Goal: Transaction & Acquisition: Download file/media

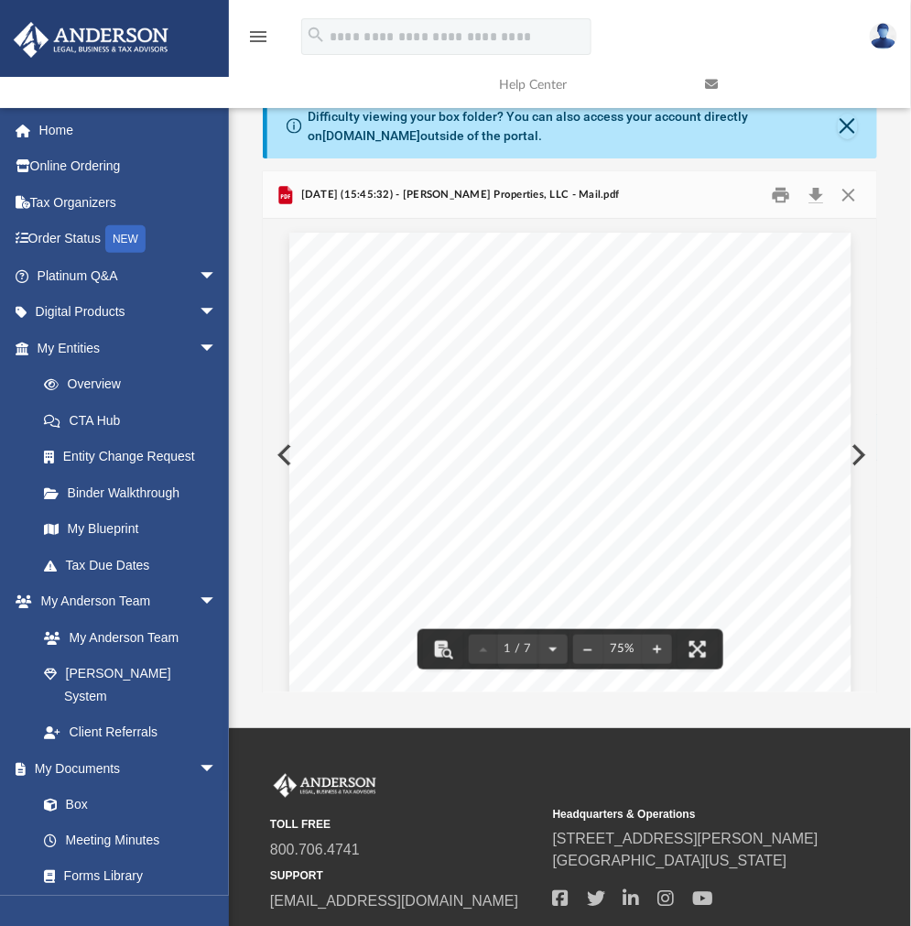
scroll to position [343, 599]
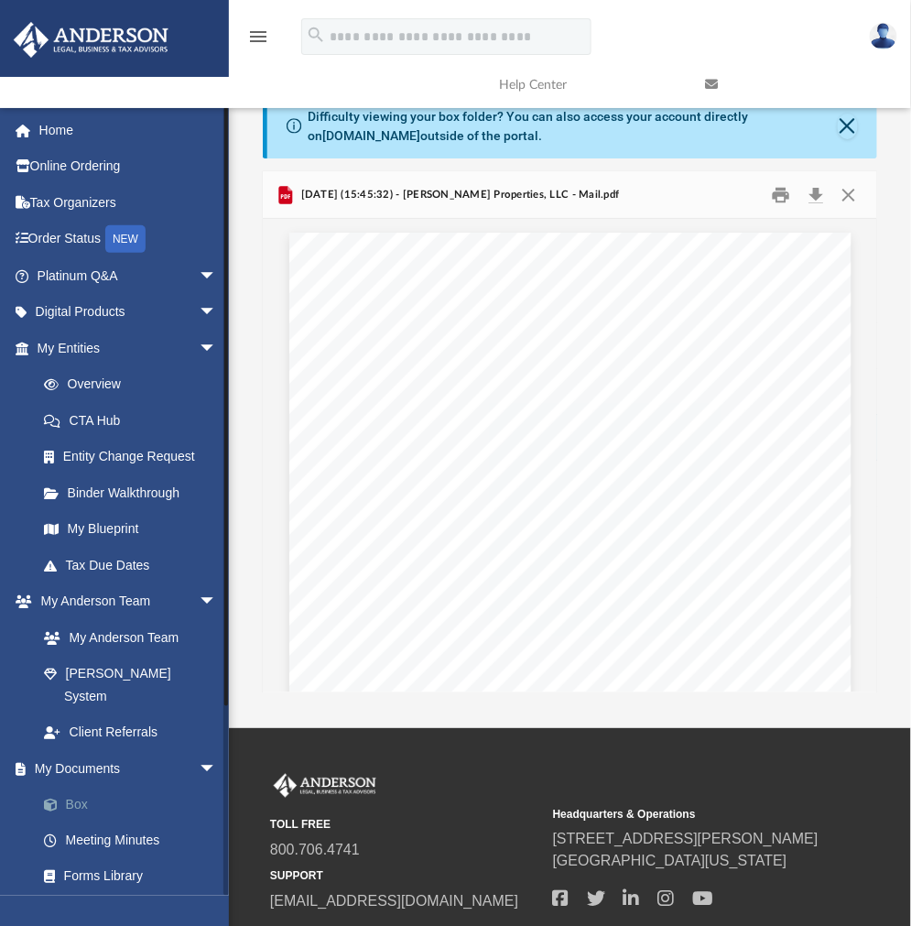
click at [83, 787] on link "Box" at bounding box center [135, 805] width 219 height 37
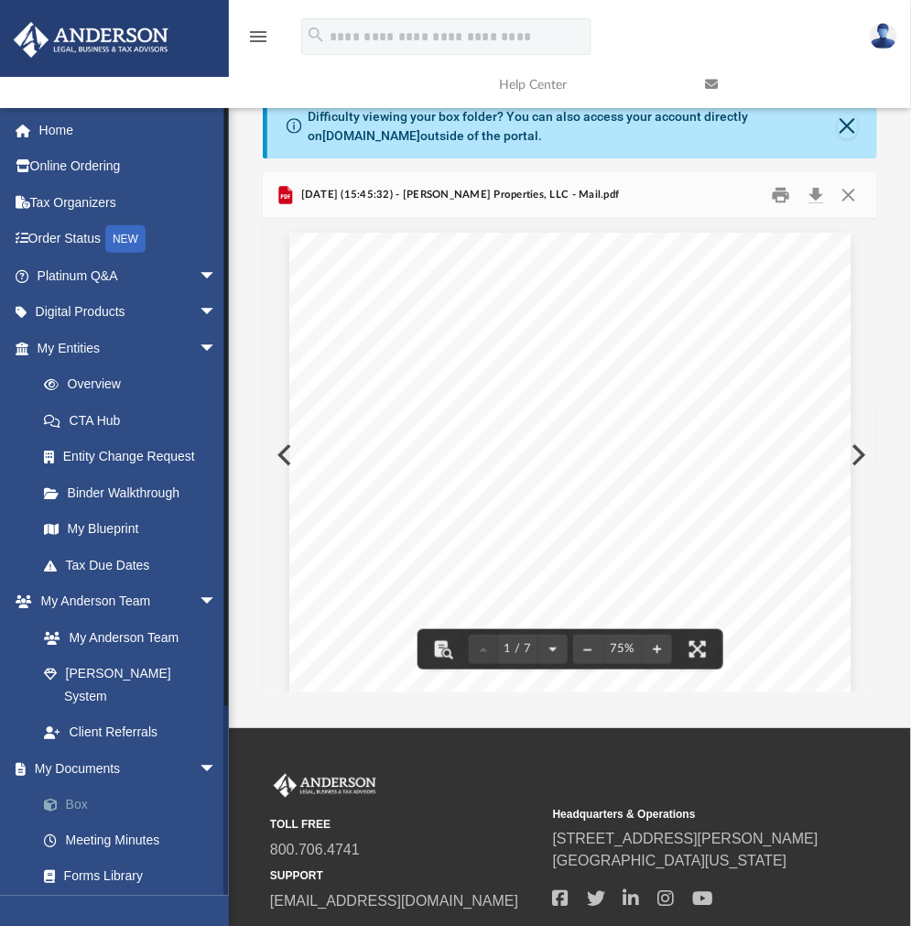
click at [86, 787] on link "Box" at bounding box center [135, 805] width 219 height 37
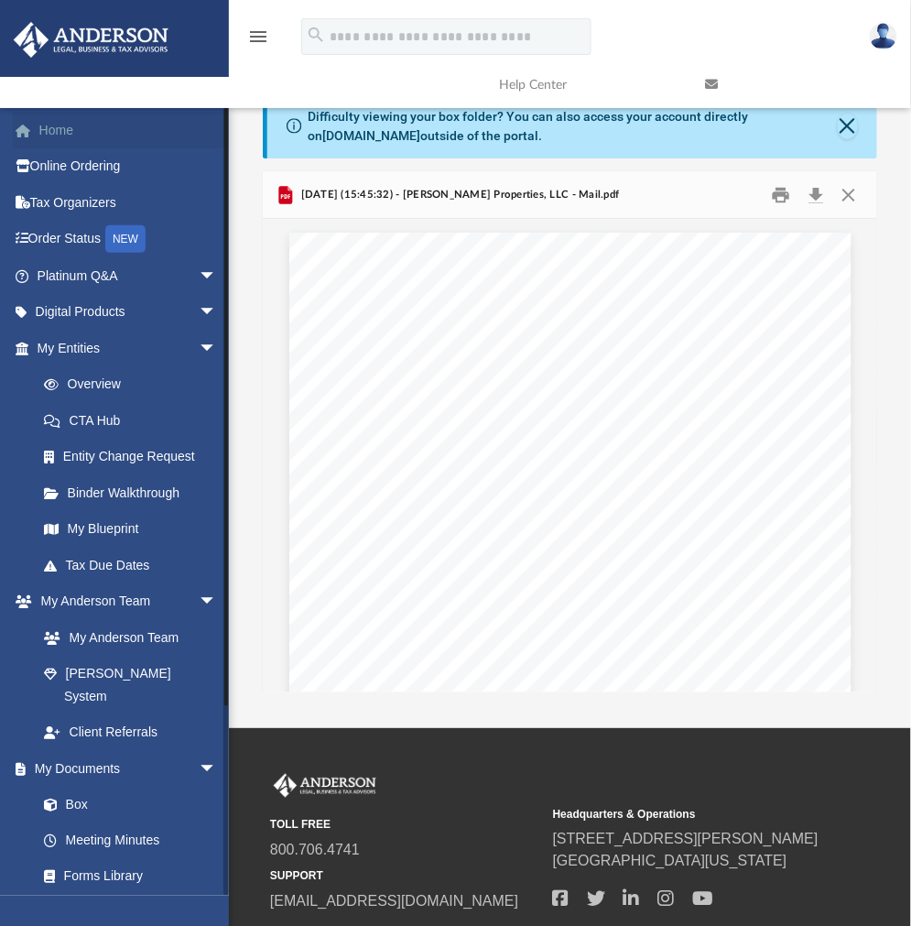
click at [61, 119] on link "Home" at bounding box center [129, 130] width 232 height 37
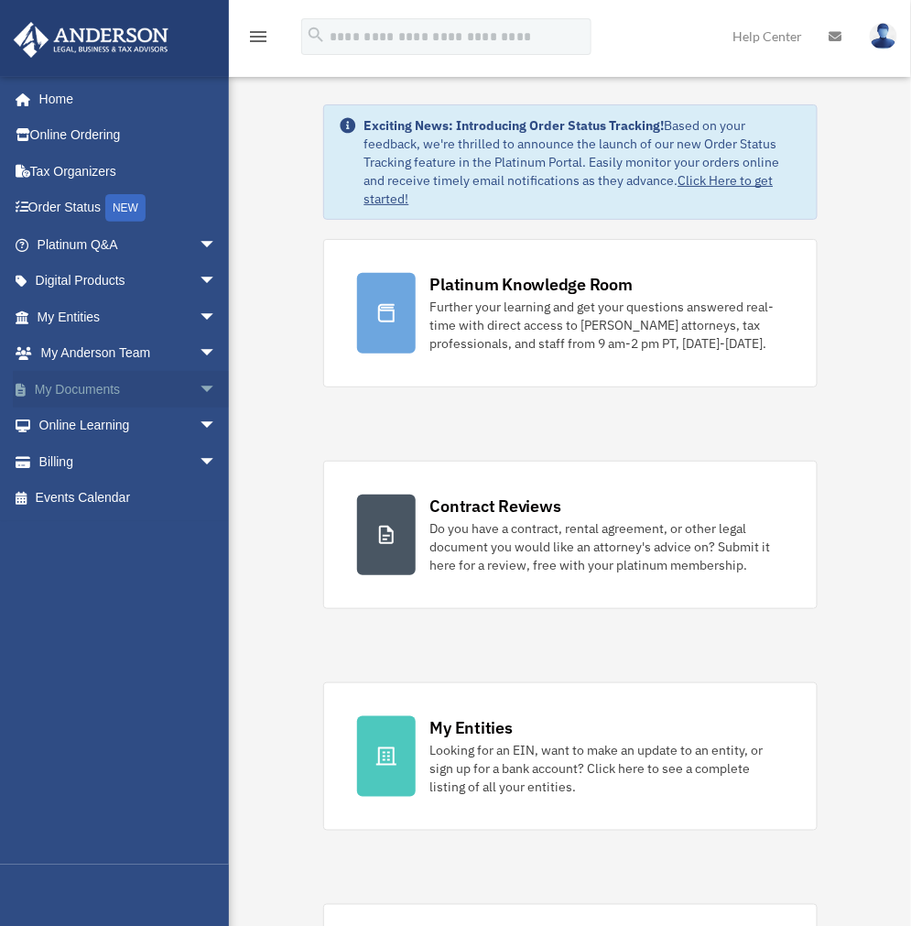
click at [200, 383] on span "arrow_drop_down" at bounding box center [217, 390] width 37 height 38
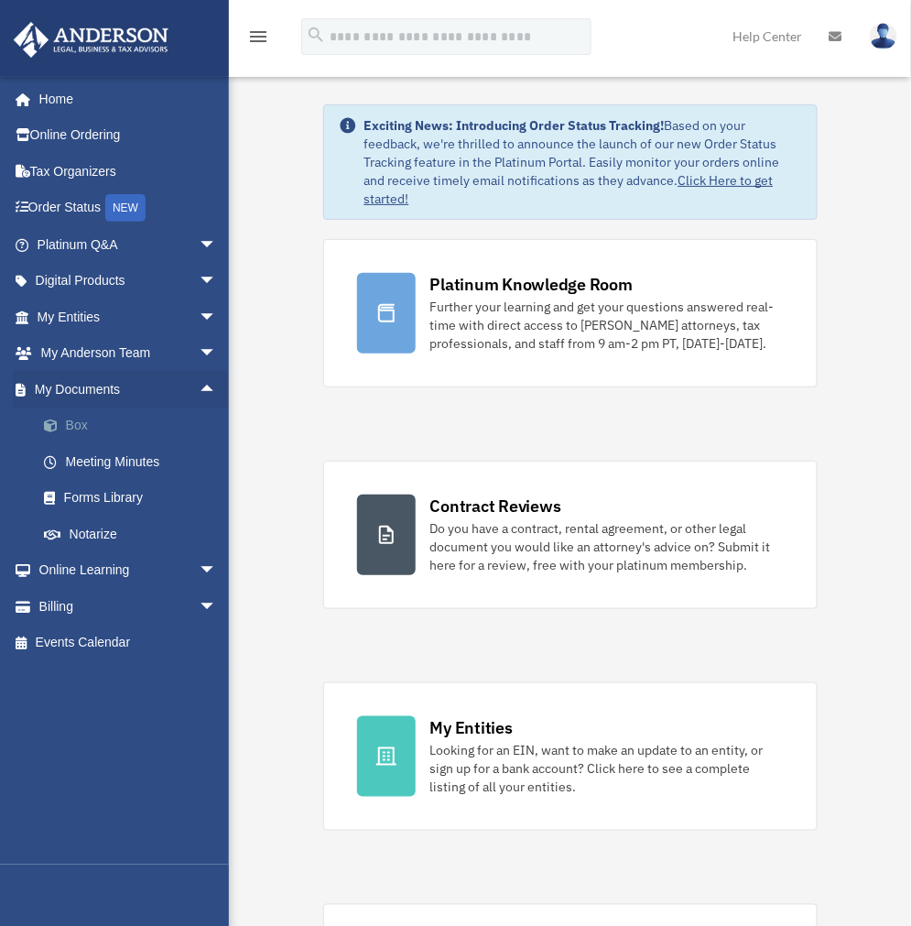
click at [83, 425] on link "Box" at bounding box center [135, 425] width 219 height 37
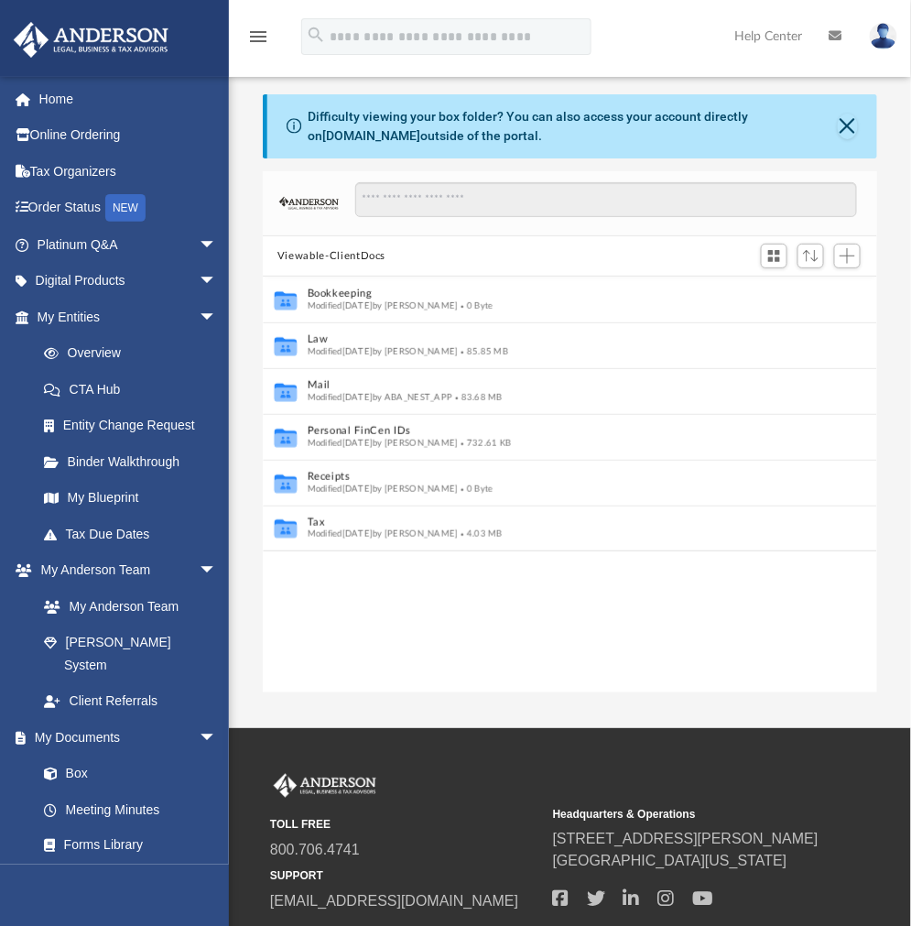
scroll to position [399, 599]
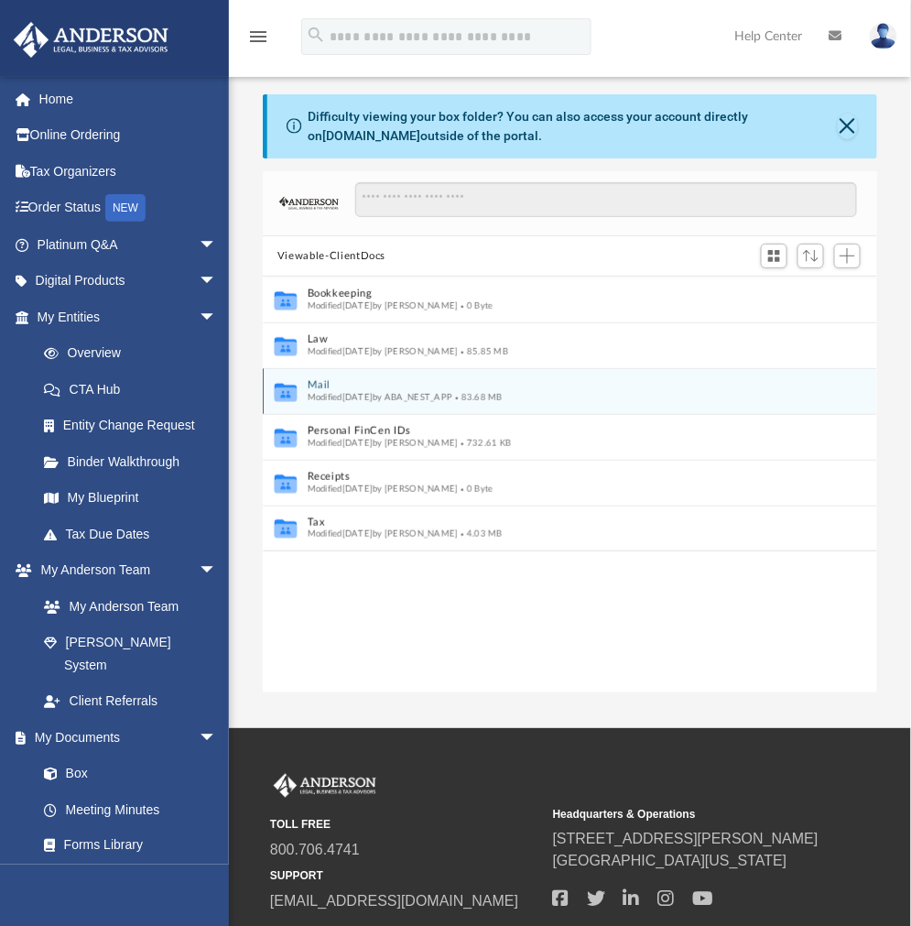
click at [337, 392] on div "Modified today by ABA_NEST_APP 83.68 MB" at bounding box center [558, 398] width 501 height 12
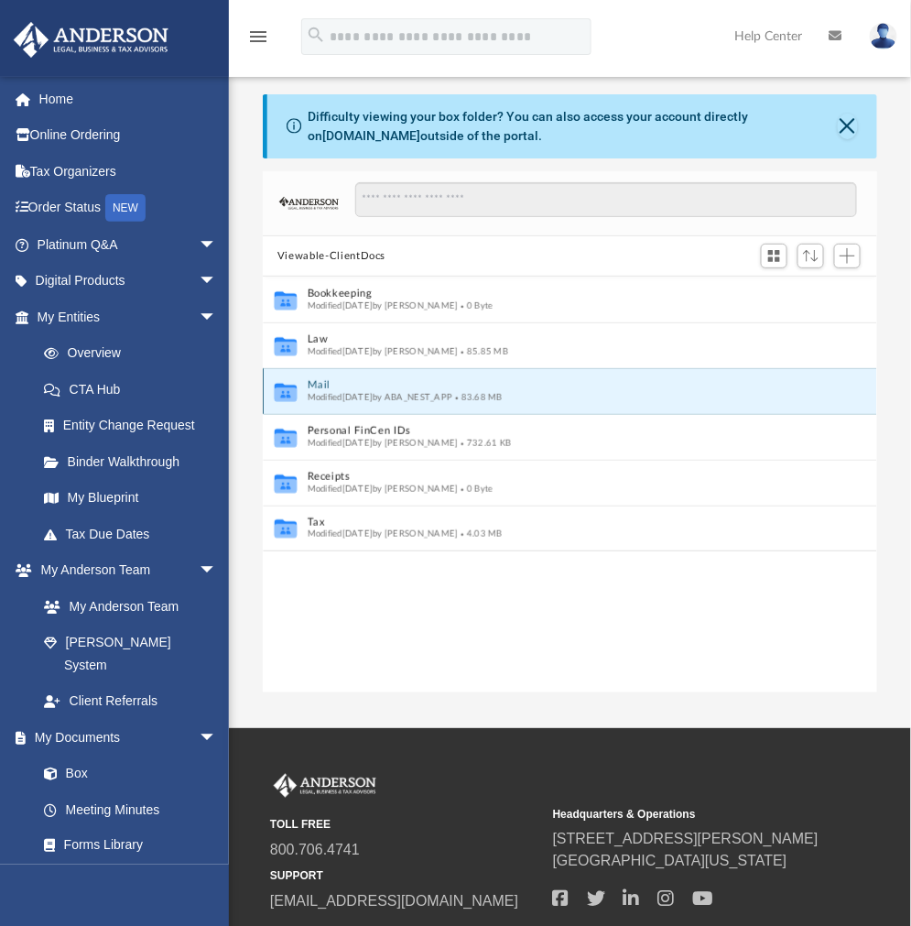
click at [315, 383] on button "Mail" at bounding box center [558, 386] width 501 height 12
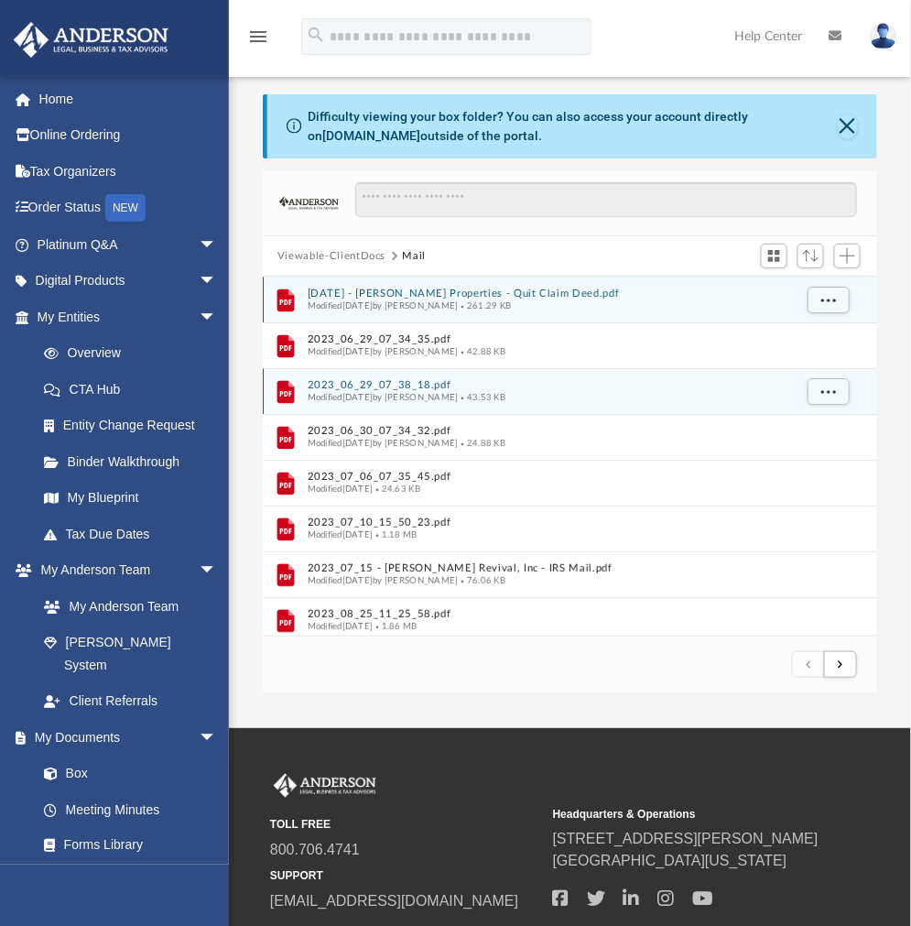
scroll to position [343, 599]
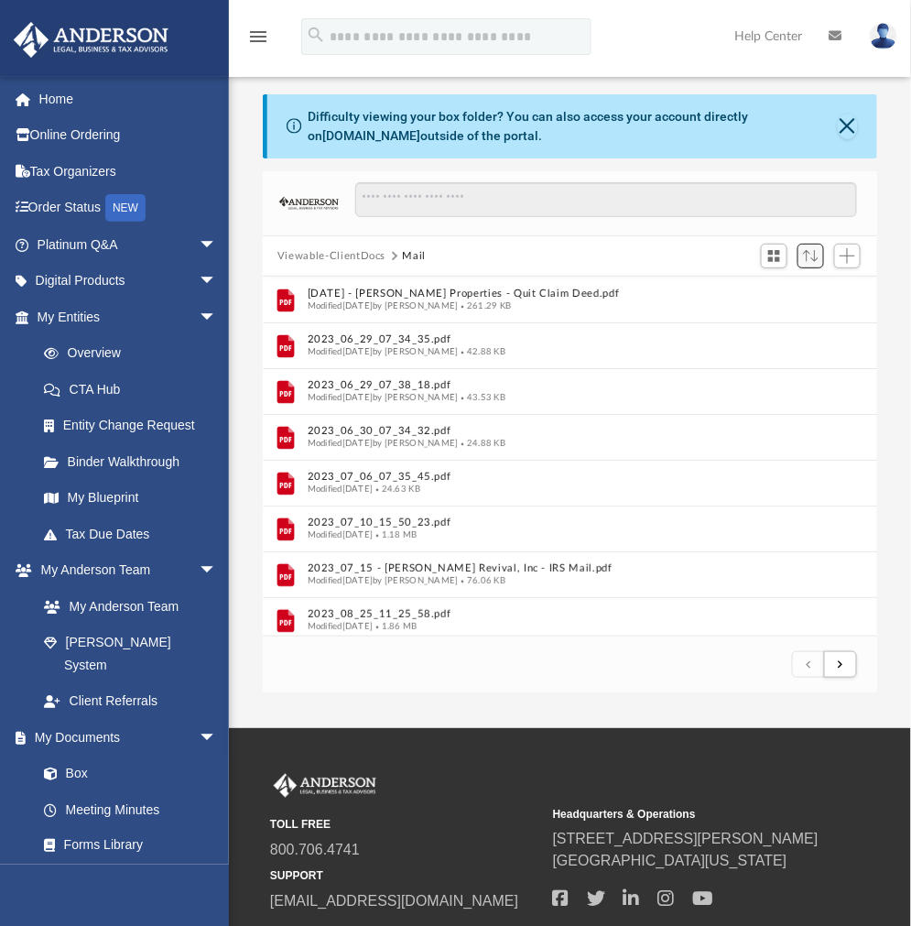
click at [816, 252] on span "Sort" at bounding box center [811, 256] width 16 height 12
click at [783, 378] on li "Date: Newest → Oldest" at bounding box center [753, 378] width 123 height 19
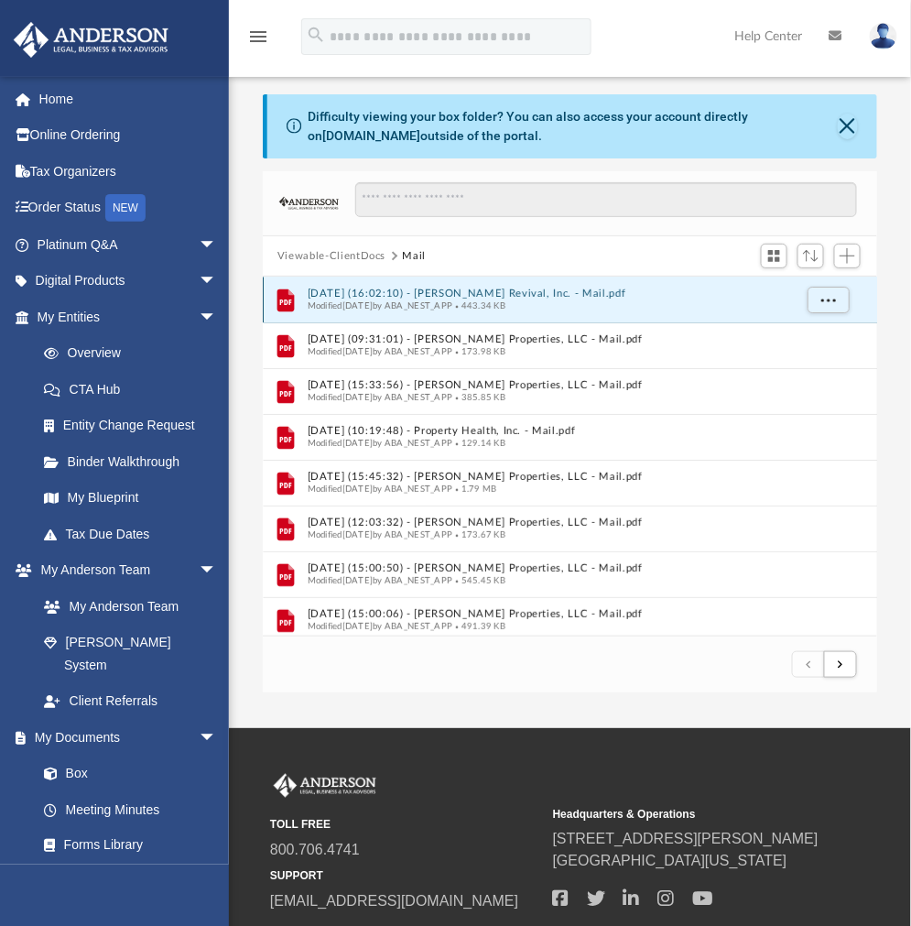
click at [494, 291] on button "2025.10.03 (16:02:10) - Maxwell Revival, Inc. - Mail.pdf" at bounding box center [550, 294] width 485 height 12
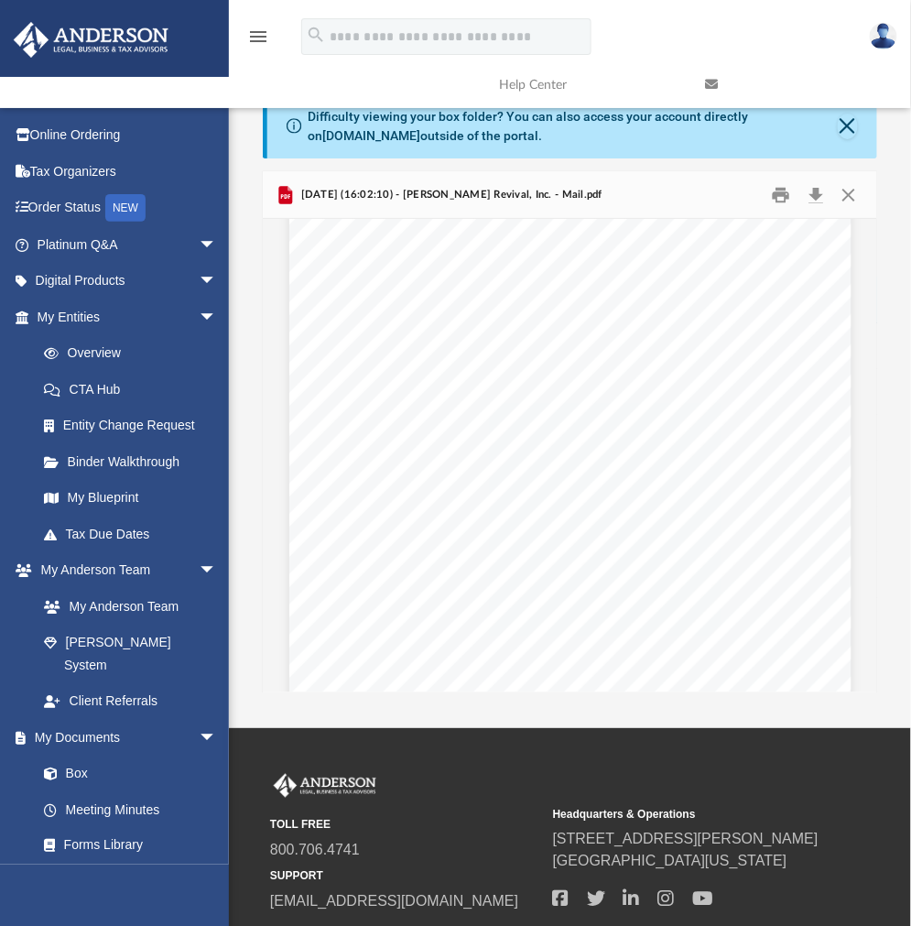
scroll to position [0, 0]
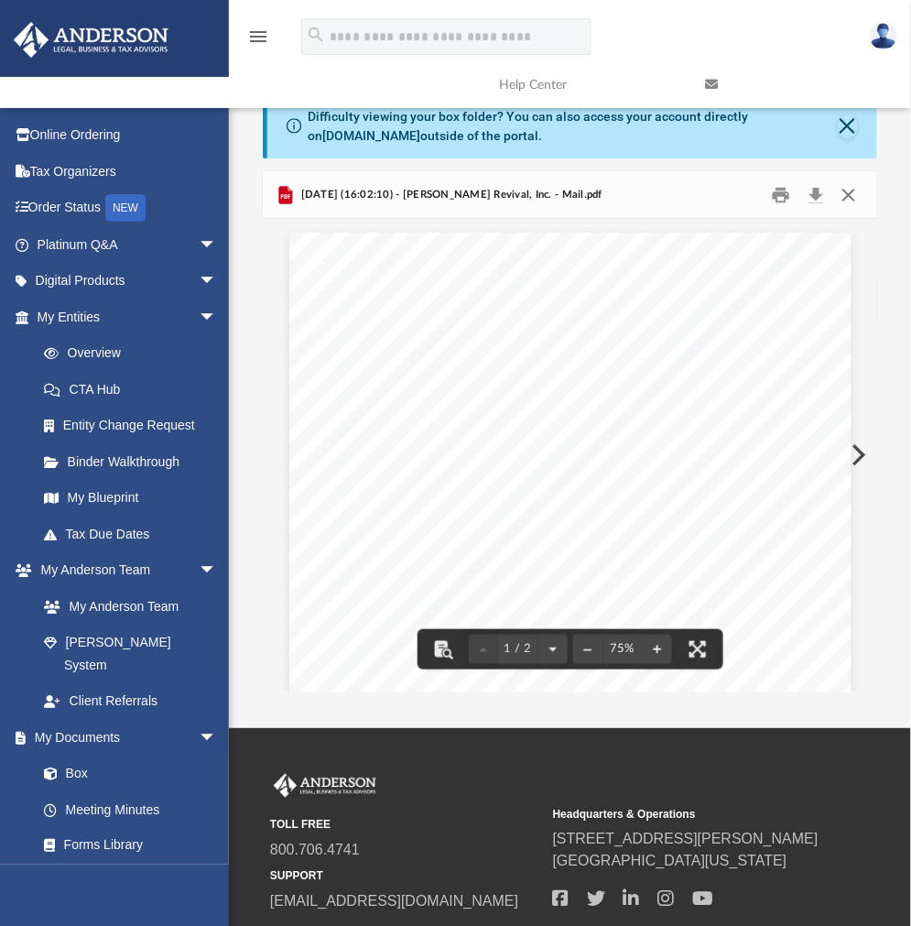
click at [850, 190] on button "Close" at bounding box center [847, 194] width 33 height 28
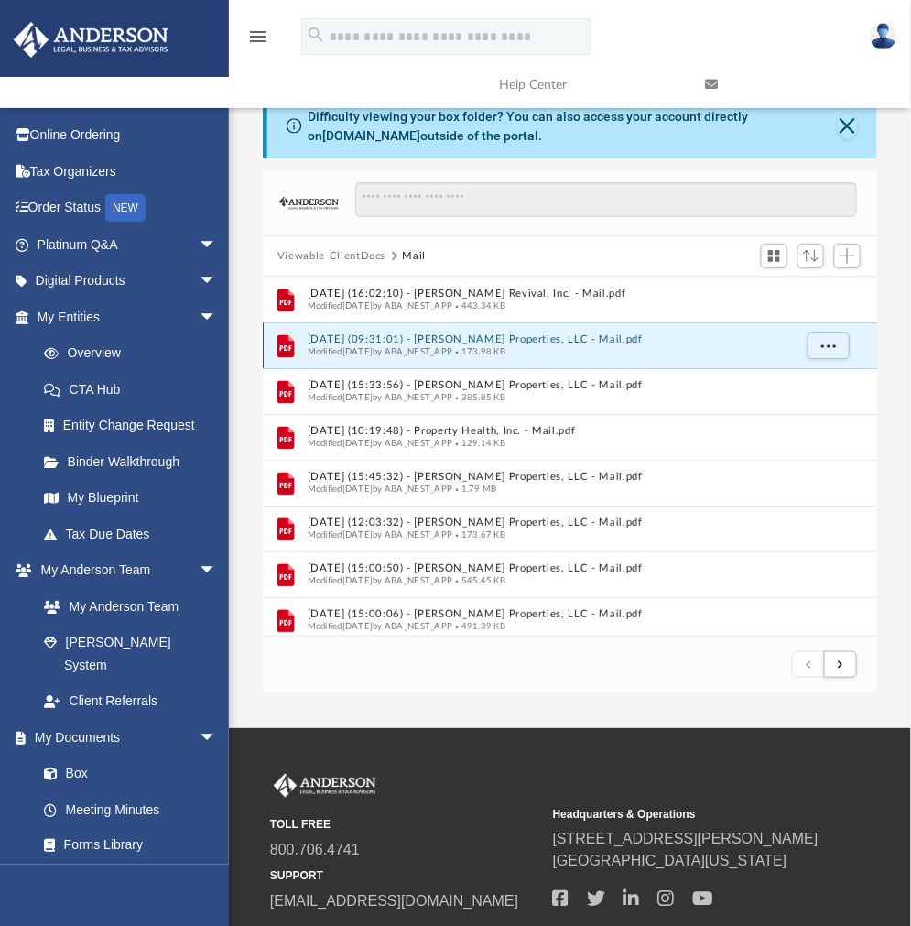
click at [392, 339] on button "2025.10.02 (09:31:01) - Kane Properties, LLC - Mail.pdf" at bounding box center [550, 340] width 485 height 12
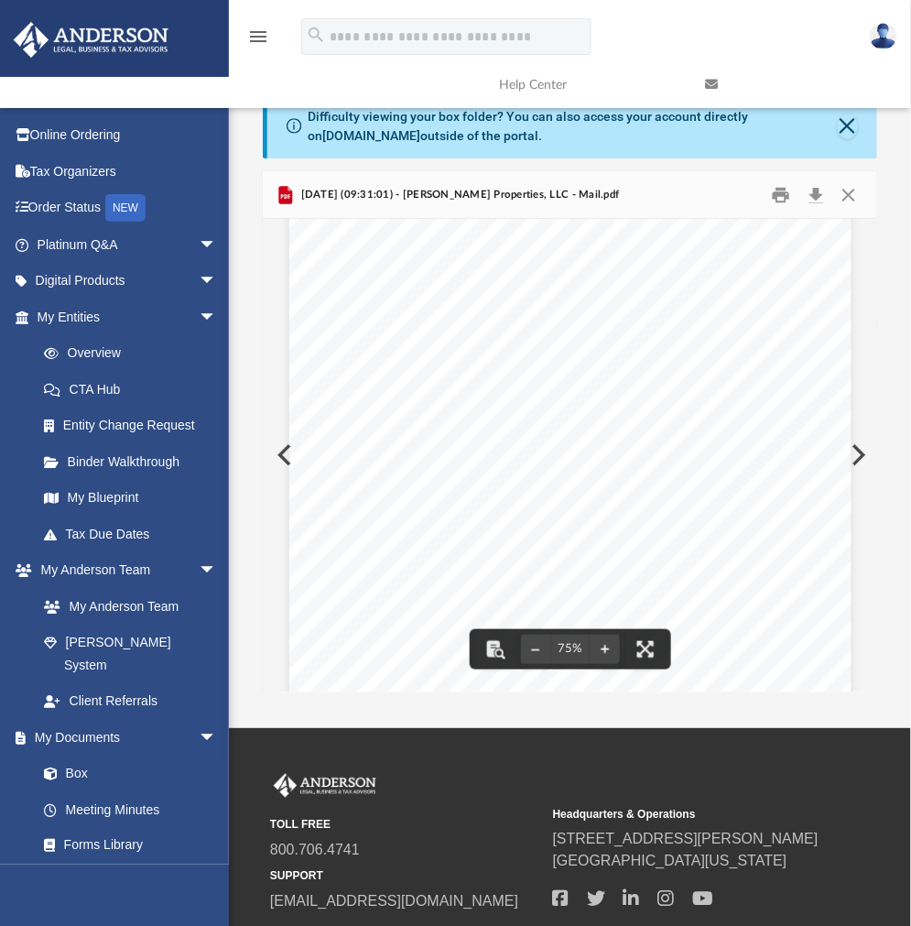
scroll to position [277, 0]
drag, startPoint x: 511, startPoint y: 436, endPoint x: 550, endPoint y: 480, distance: 59.0
click at [549, 476] on div "Page 1" at bounding box center [570, 317] width 562 height 722
click at [808, 190] on button "Download" at bounding box center [815, 194] width 33 height 28
